Goal: Communication & Community: Share content

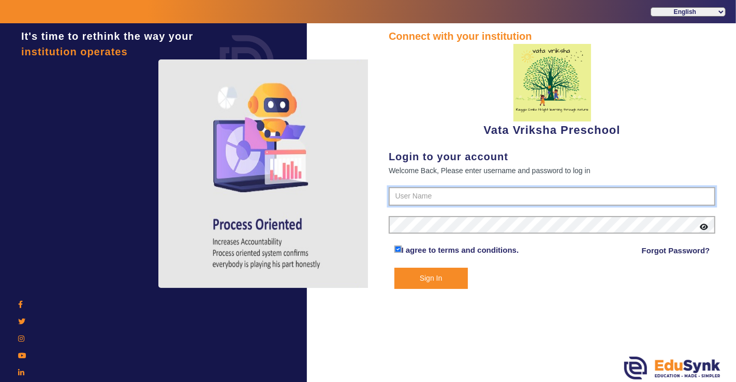
click at [439, 201] on input "text" at bounding box center [552, 196] width 327 height 19
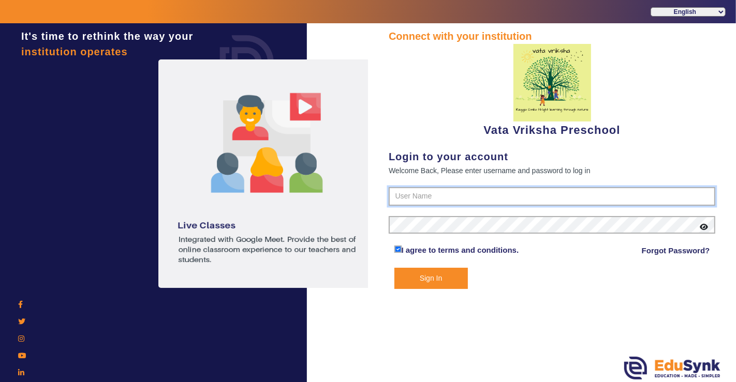
type input "9074270829"
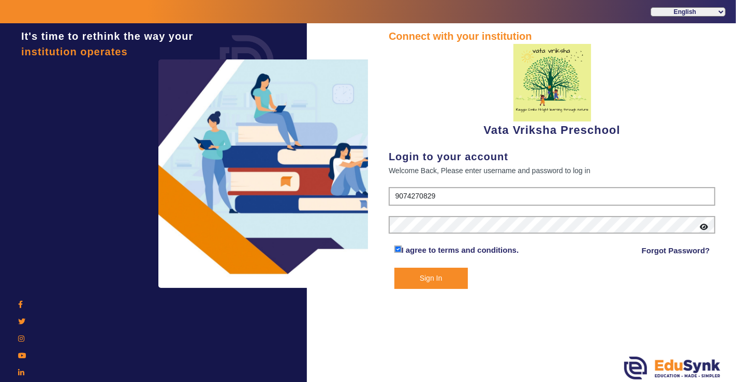
click at [457, 286] on button "Sign In" at bounding box center [430, 278] width 73 height 21
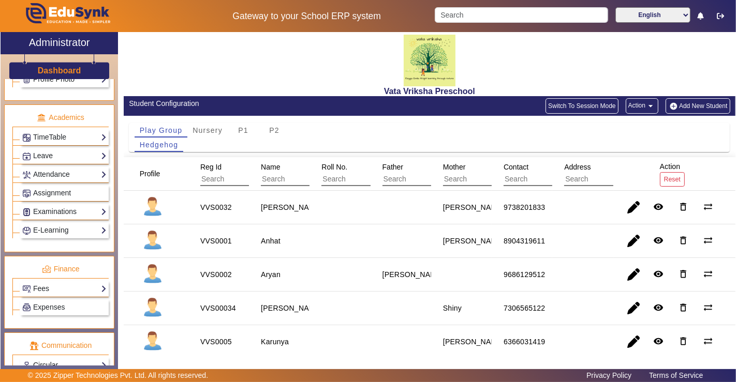
scroll to position [471, 0]
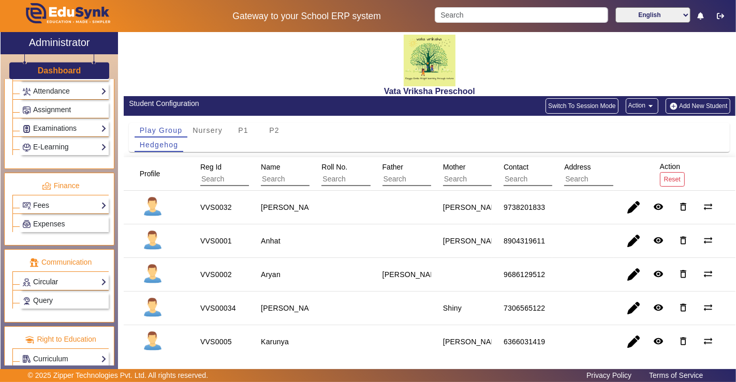
click at [46, 276] on link "Circular" at bounding box center [64, 282] width 84 height 12
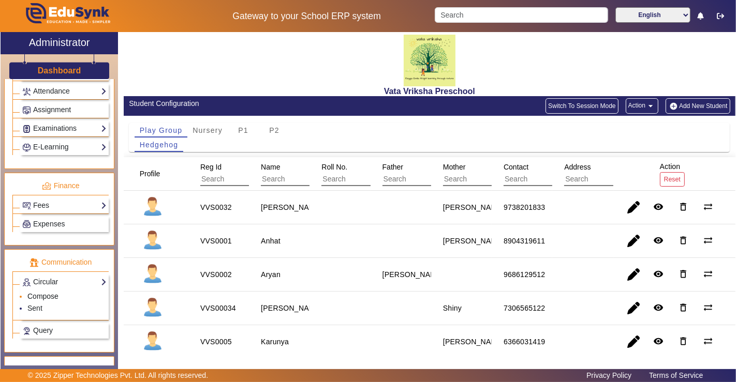
click at [49, 292] on link "Compose" at bounding box center [42, 296] width 31 height 8
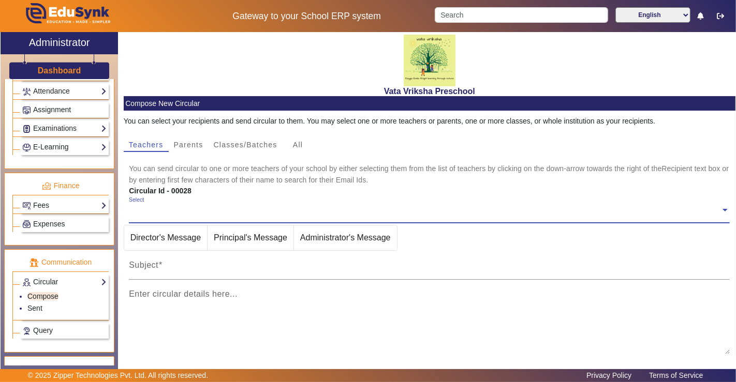
click at [225, 212] on input "text" at bounding box center [425, 210] width 592 height 10
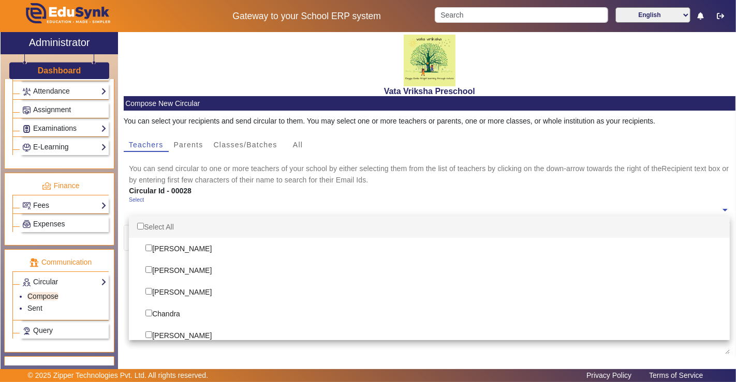
click at [166, 231] on div "Select All" at bounding box center [429, 227] width 601 height 22
checkbox input "true"
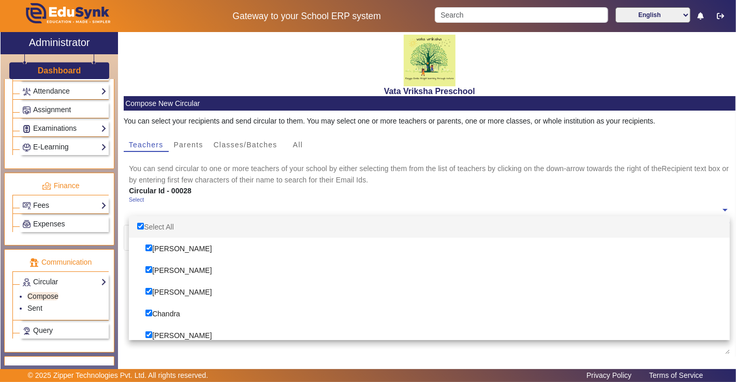
checkbox input "true"
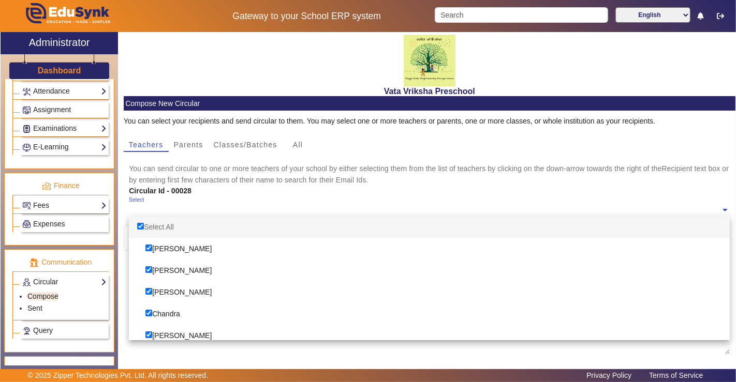
checkbox input "true"
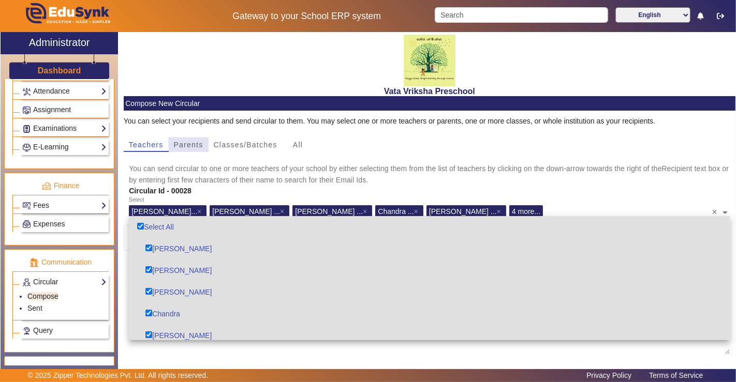
click at [192, 144] on span "Parents" at bounding box center [188, 144] width 29 height 7
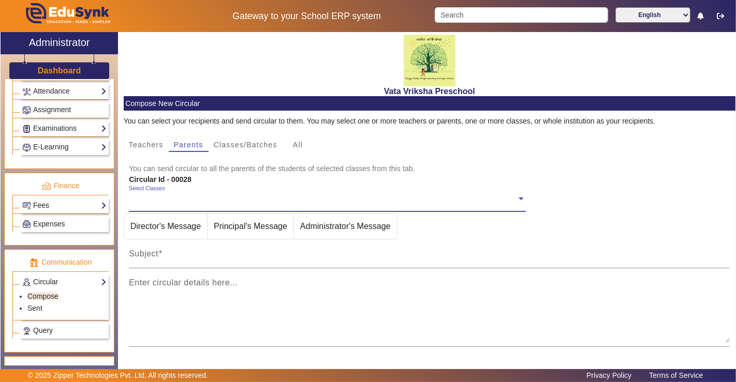
click at [186, 202] on input "text" at bounding box center [323, 199] width 388 height 10
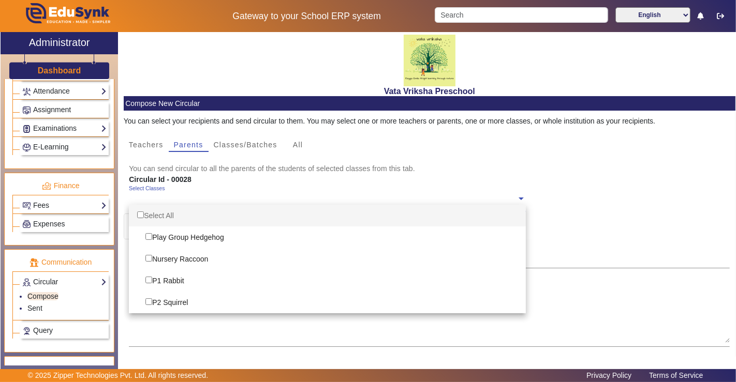
click at [136, 211] on div "Select All" at bounding box center [327, 216] width 397 height 22
checkbox input "true"
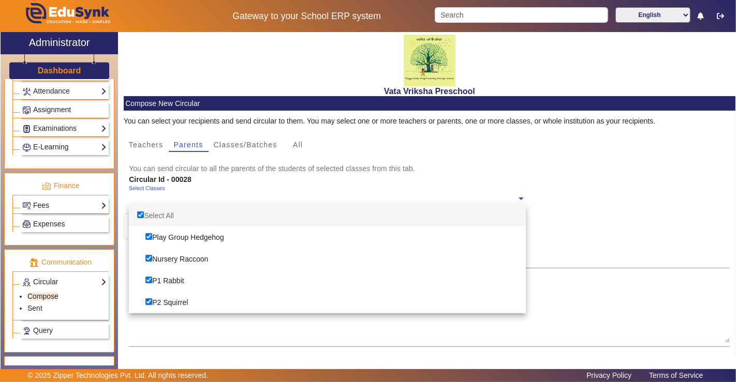
checkbox input "true"
